Goal: Task Accomplishment & Management: Use online tool/utility

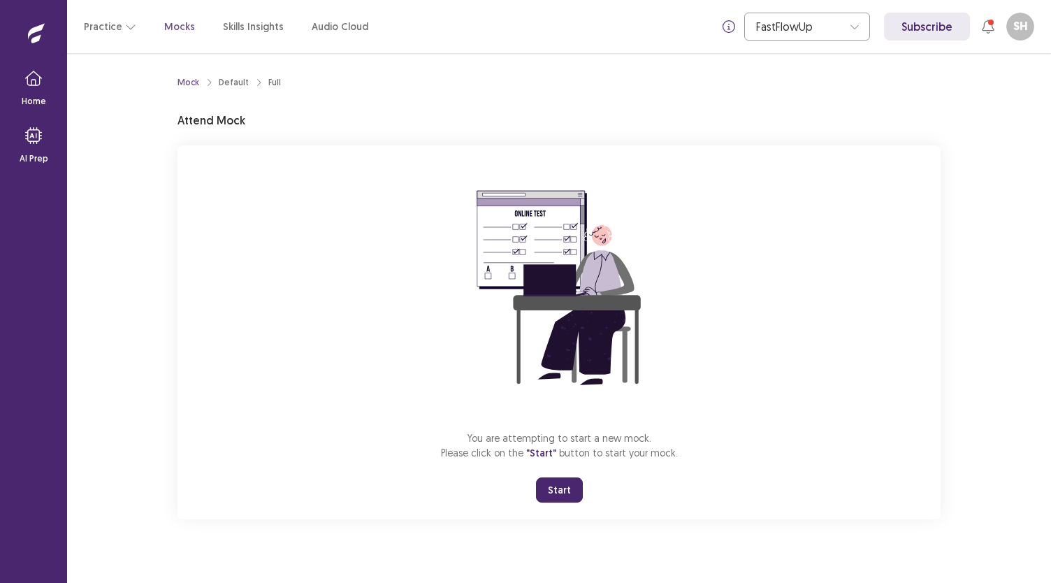
click at [551, 490] on button "Start" at bounding box center [559, 489] width 47 height 25
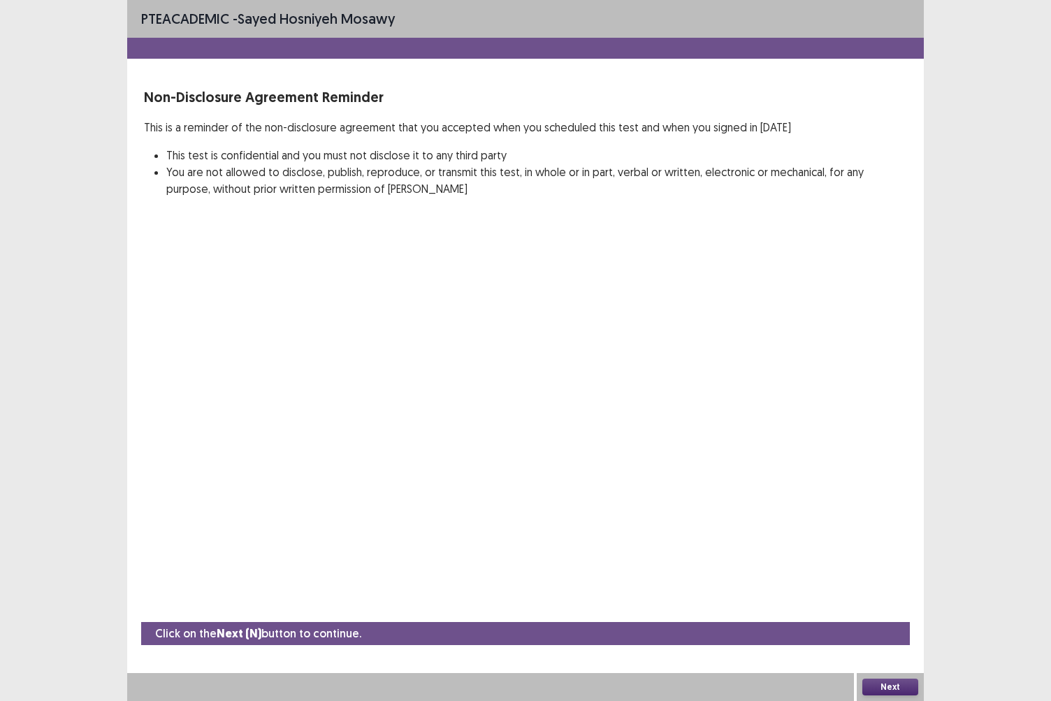
click at [888, 582] on button "Next" at bounding box center [890, 687] width 56 height 17
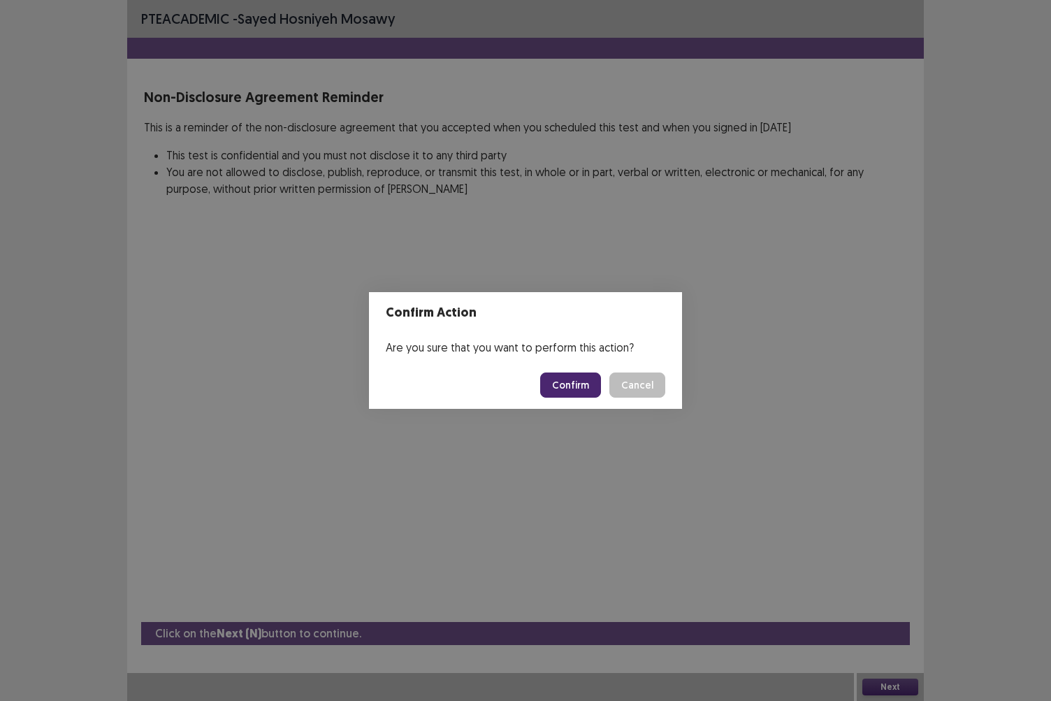
click at [574, 381] on button "Confirm" at bounding box center [570, 384] width 61 height 25
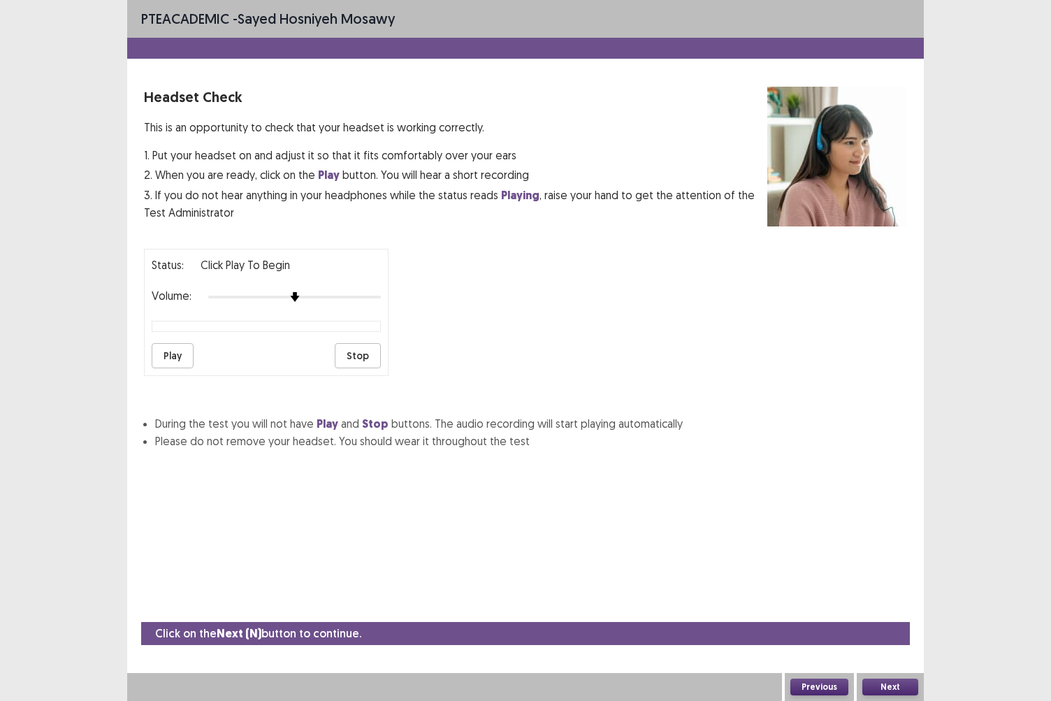
click at [885, 582] on button "Next" at bounding box center [890, 687] width 56 height 17
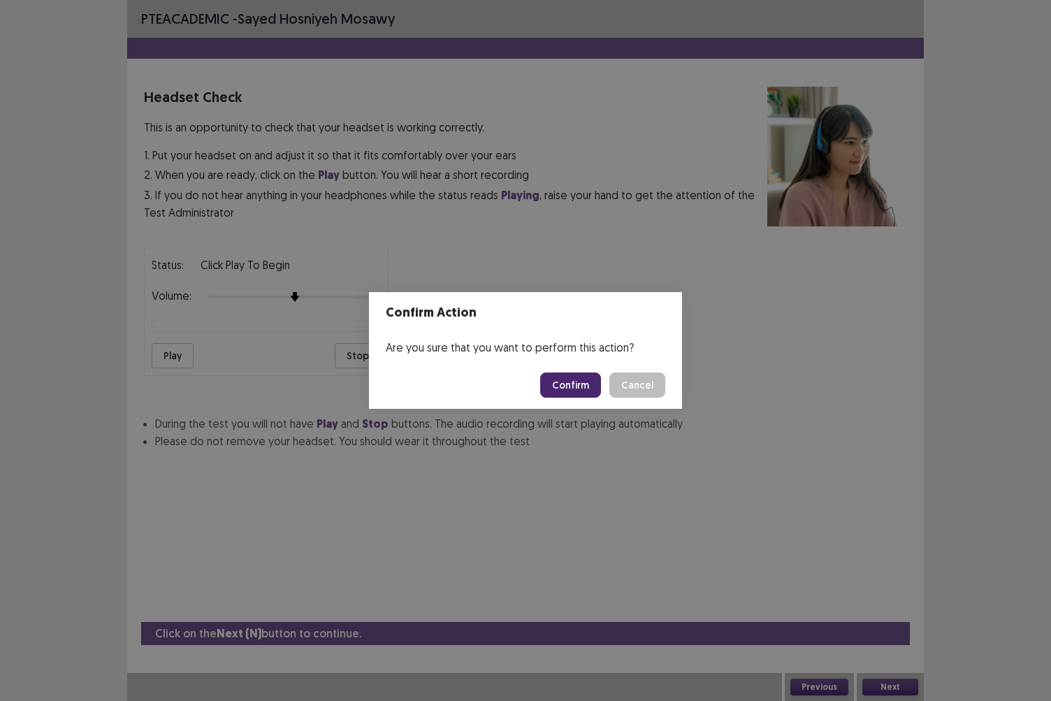
click at [579, 386] on button "Confirm" at bounding box center [570, 384] width 61 height 25
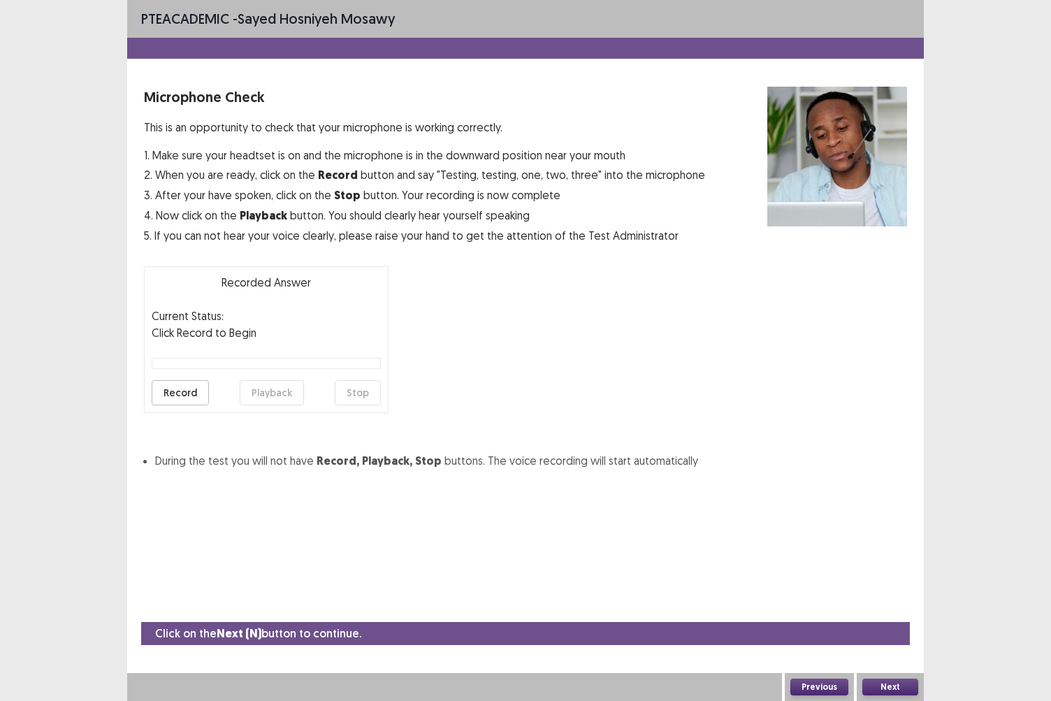
click at [907, 582] on button "Next" at bounding box center [890, 687] width 56 height 17
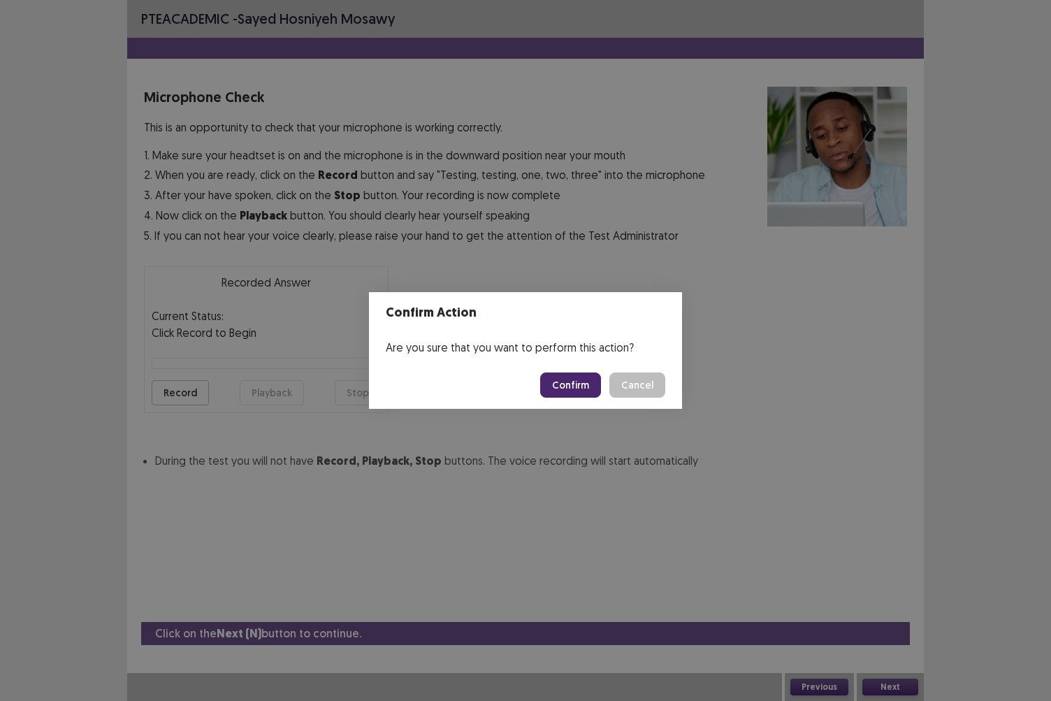
click at [572, 382] on button "Confirm" at bounding box center [570, 384] width 61 height 25
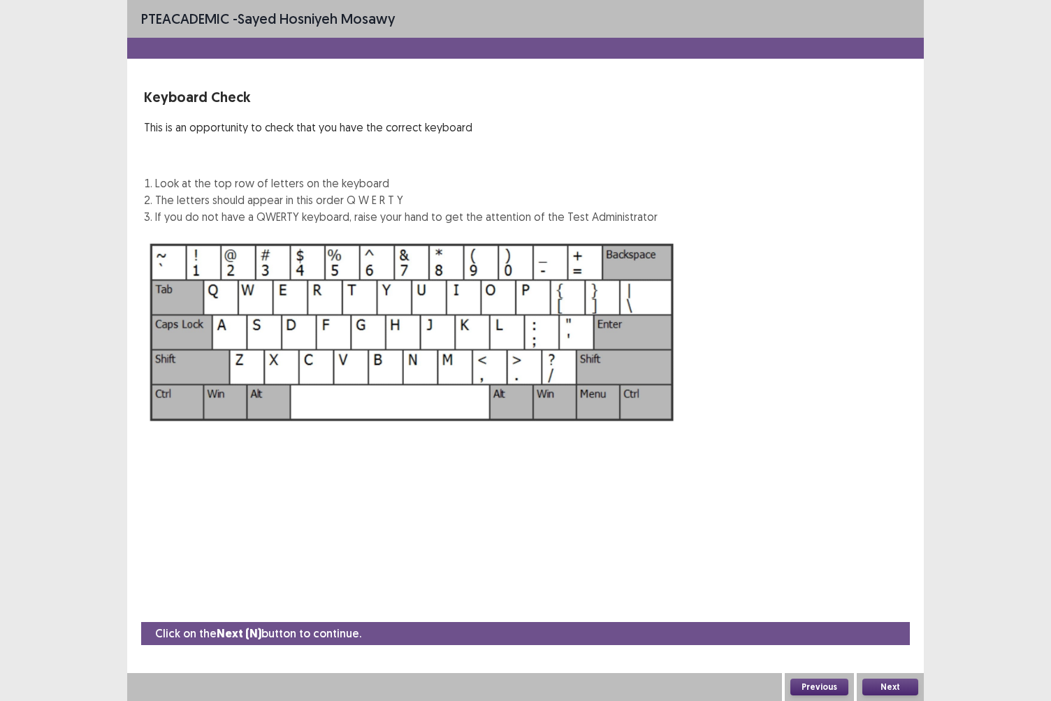
click at [881, 582] on button "Next" at bounding box center [890, 687] width 56 height 17
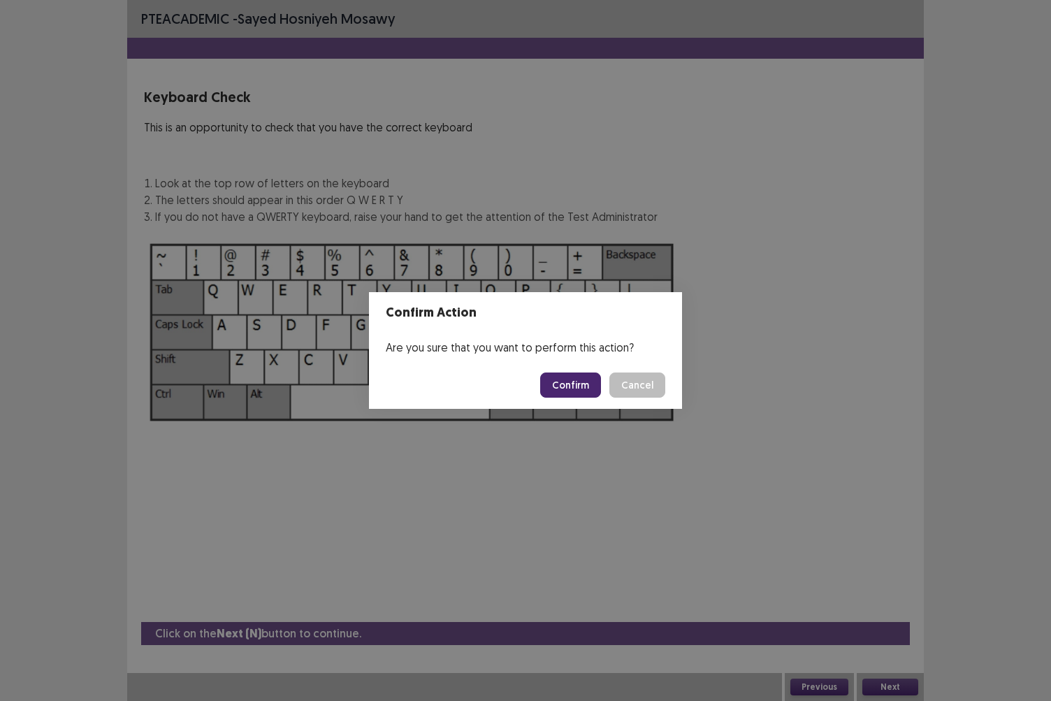
click at [579, 389] on button "Confirm" at bounding box center [570, 384] width 61 height 25
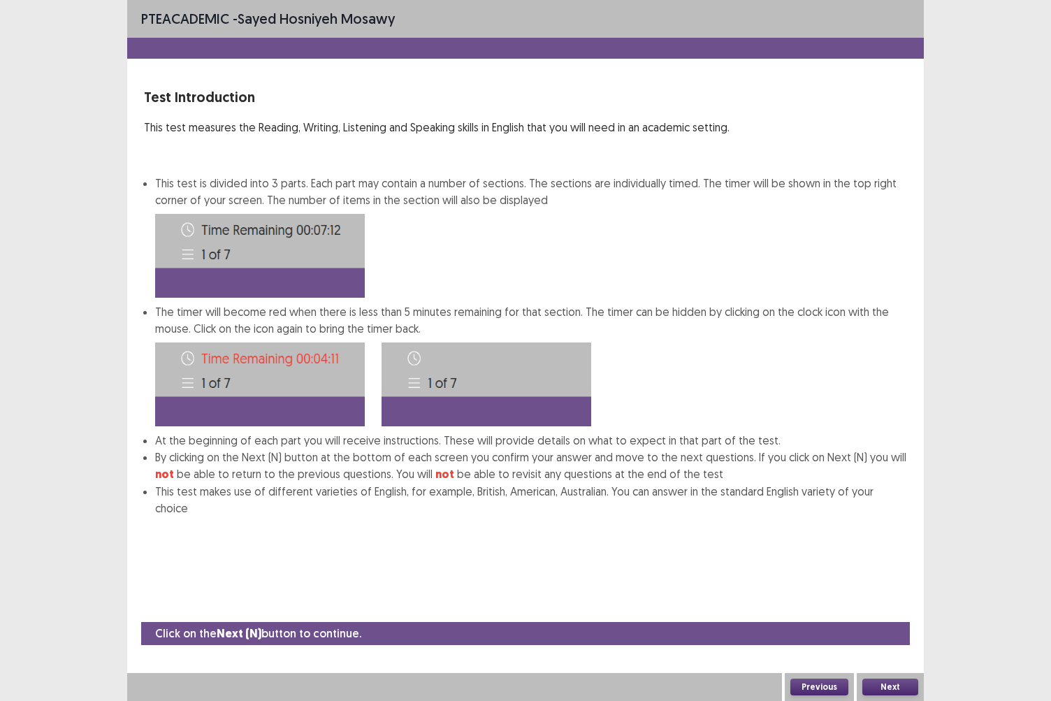
click at [890, 582] on button "Next" at bounding box center [890, 687] width 56 height 17
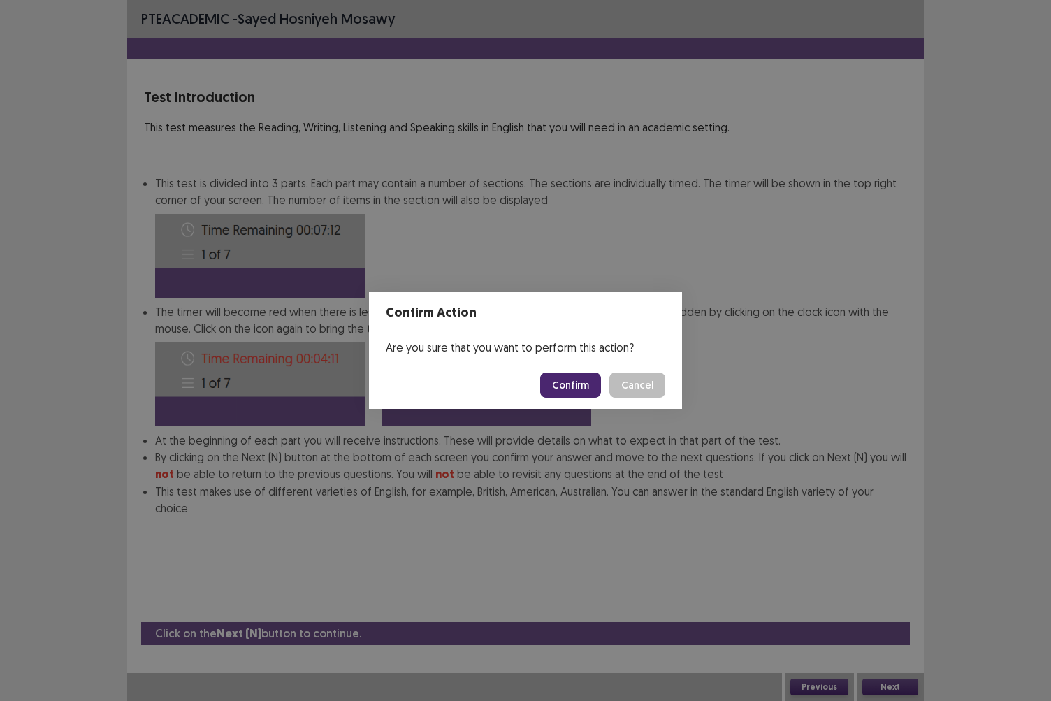
click at [578, 379] on button "Confirm" at bounding box center [570, 384] width 61 height 25
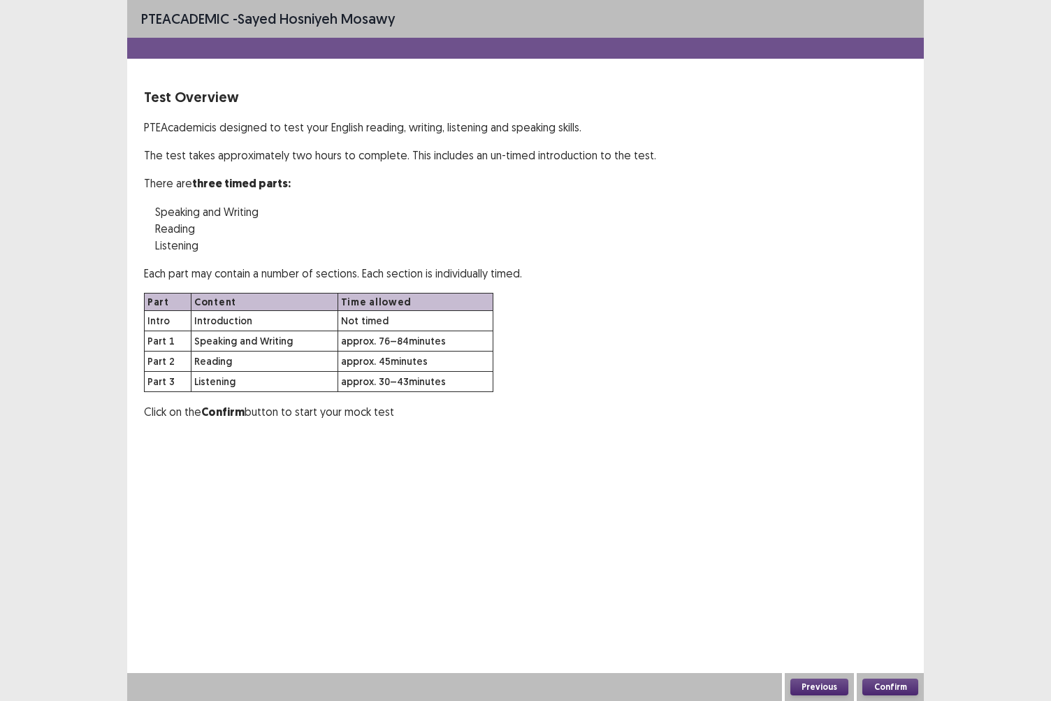
click at [892, 582] on button "Confirm" at bounding box center [890, 687] width 56 height 17
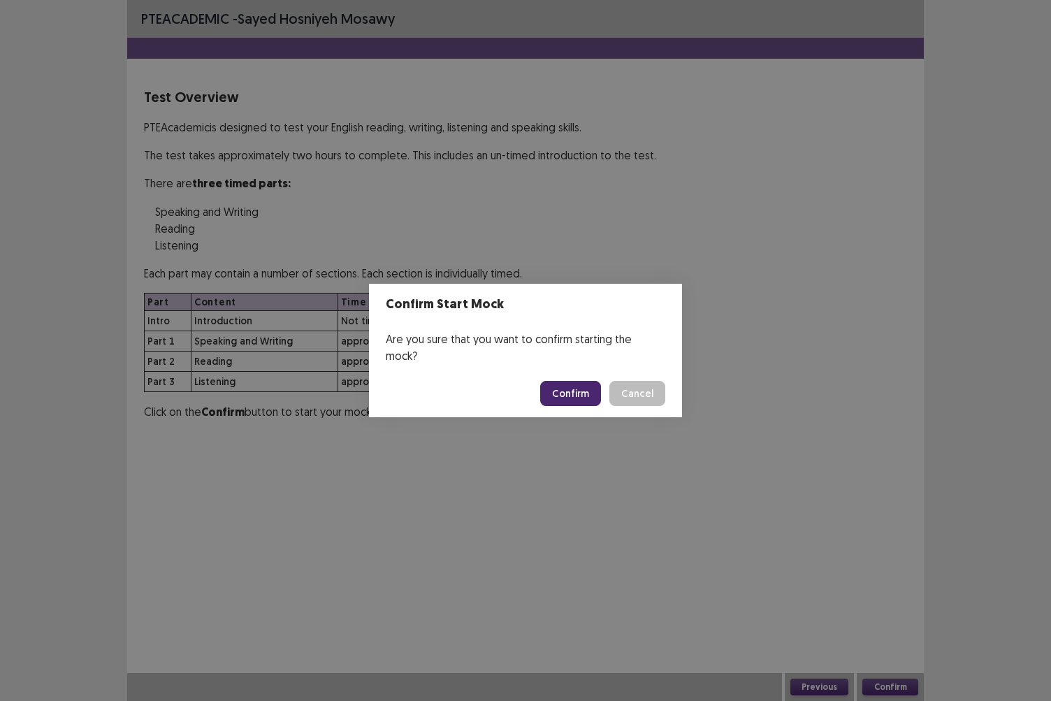
click at [573, 381] on button "Confirm" at bounding box center [570, 393] width 61 height 25
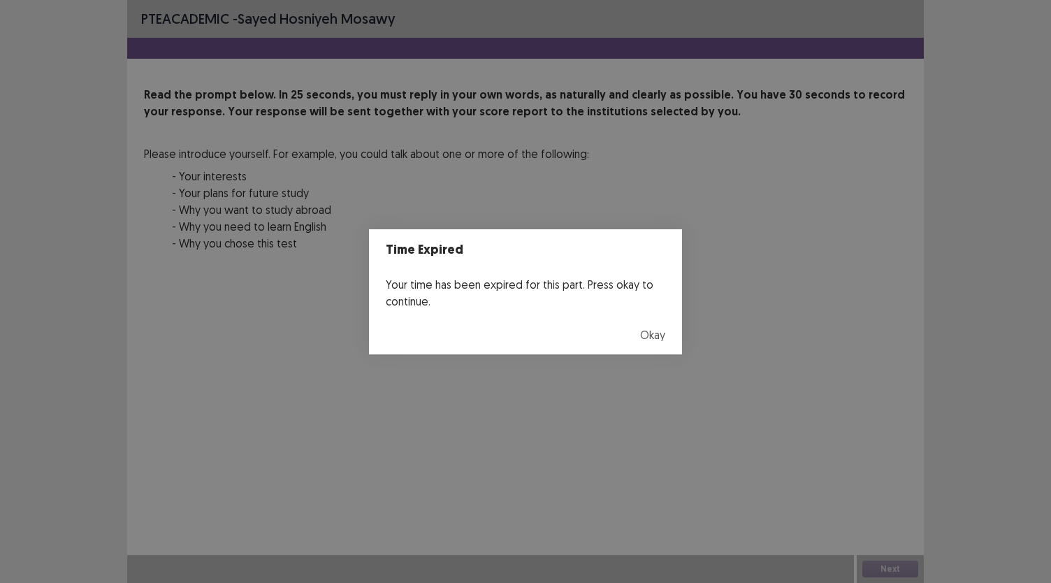
click at [646, 334] on button "Okay" at bounding box center [652, 334] width 25 height 17
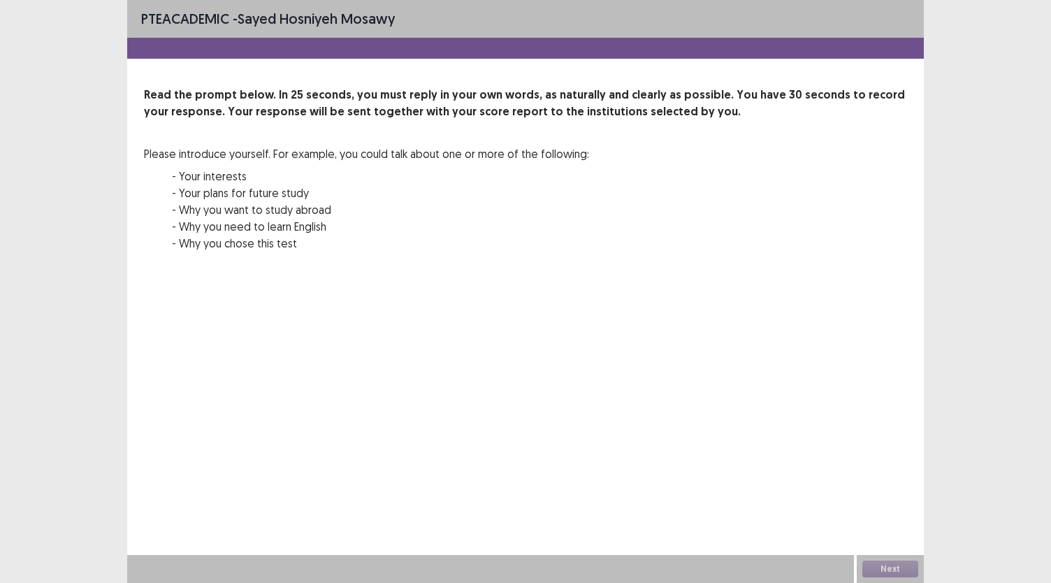
click at [977, 221] on div "PTE academic - [PERSON_NAME] [PERSON_NAME] Read the prompt below. In 25 seconds…" at bounding box center [525, 291] width 1051 height 583
click at [481, 209] on p "- Why you want to study abroad" at bounding box center [380, 209] width 417 height 17
